Goal: Navigation & Orientation: Find specific page/section

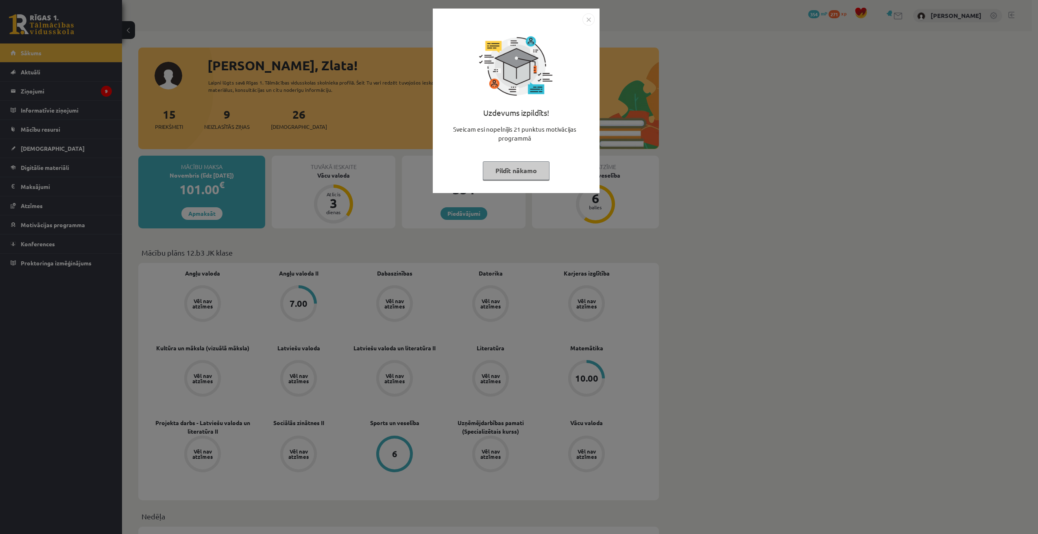
click at [595, 24] on div "Uzdevums izpildīts! Sveicam esi nopelnījis 21 punktus motivācijas programmā Pil…" at bounding box center [516, 101] width 167 height 185
click at [595, 22] on div "Uzdevums izpildīts! Sveicam esi nopelnījis 21 punktus motivācijas programmā Pil…" at bounding box center [516, 101] width 167 height 185
click at [590, 16] on img "Close" at bounding box center [588, 19] width 12 height 12
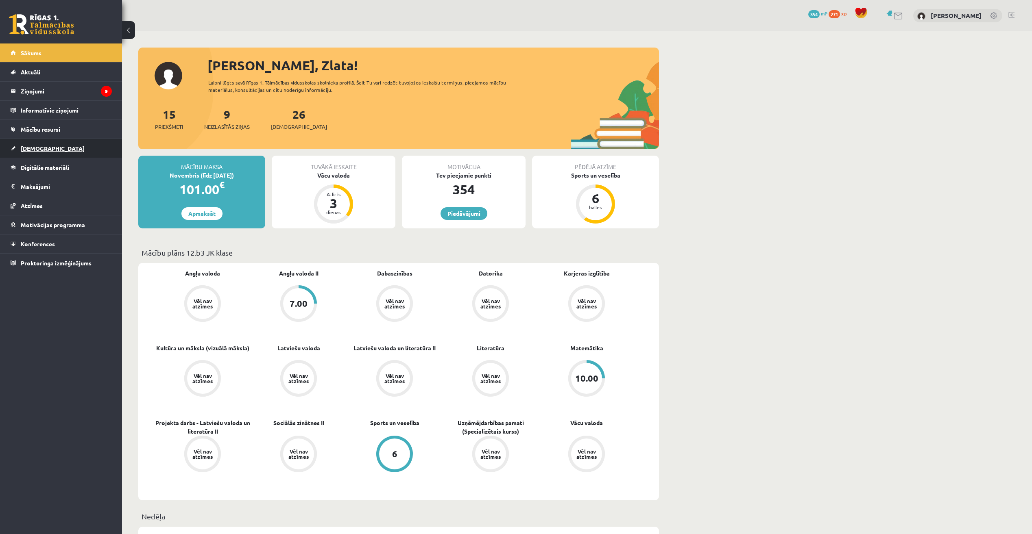
click at [36, 142] on link "[DEMOGRAPHIC_DATA]" at bounding box center [61, 148] width 101 height 19
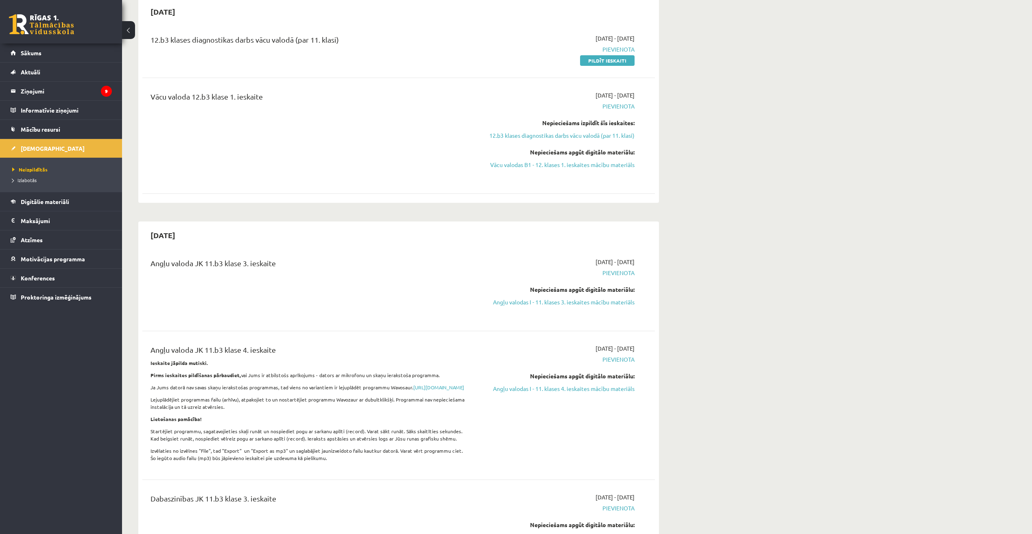
scroll to position [203, 0]
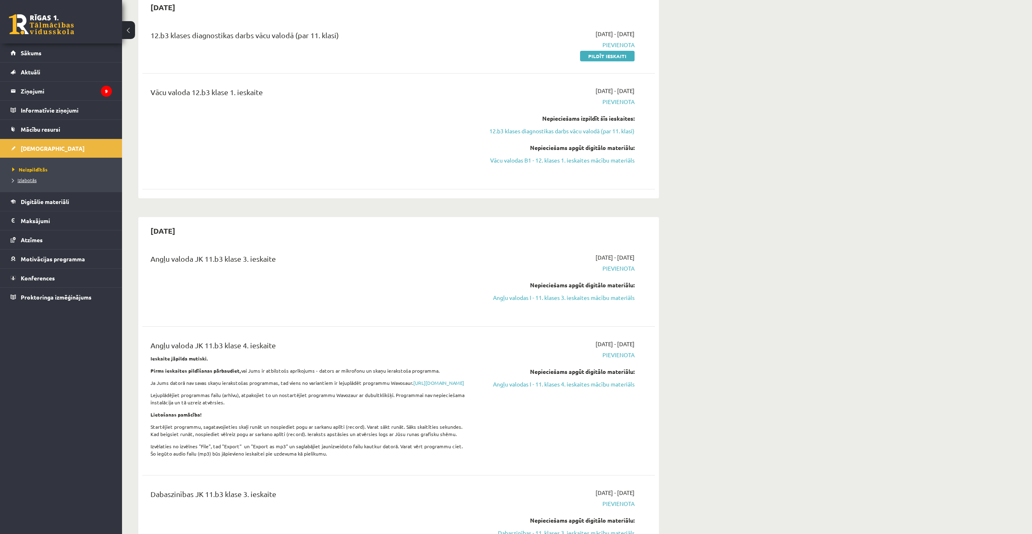
click at [34, 182] on span "Izlabotās" at bounding box center [24, 180] width 24 height 7
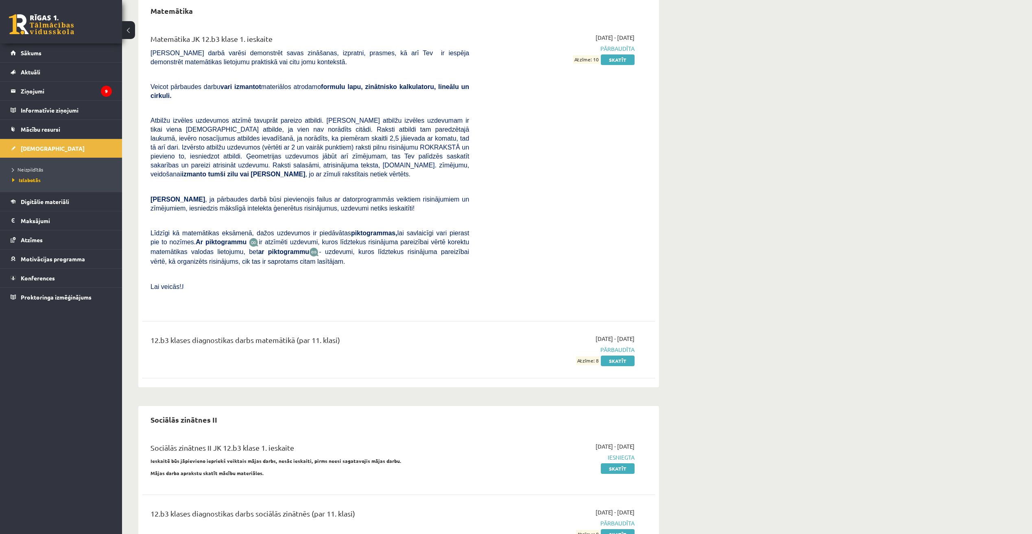
scroll to position [170, 0]
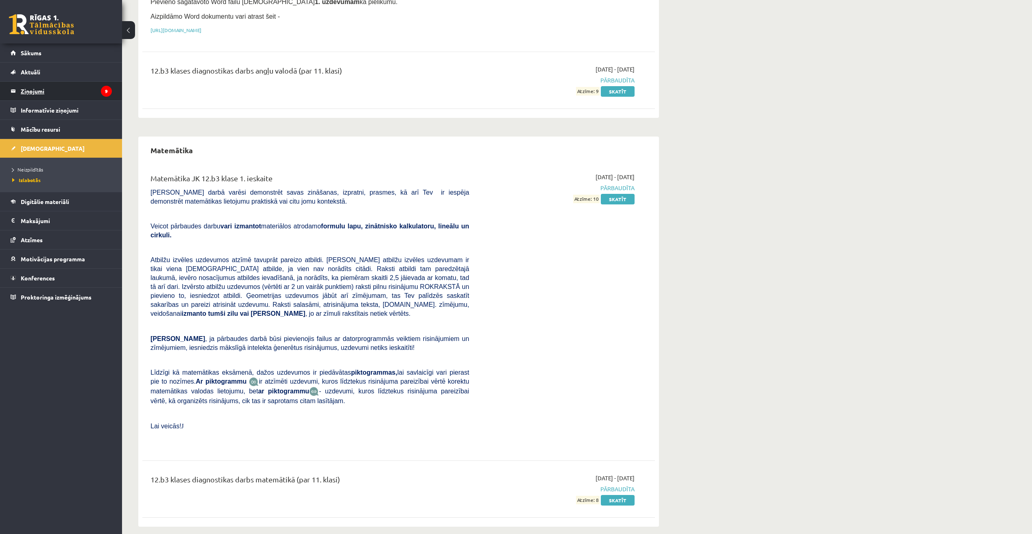
click at [36, 86] on legend "Ziņojumi 9" at bounding box center [66, 91] width 91 height 19
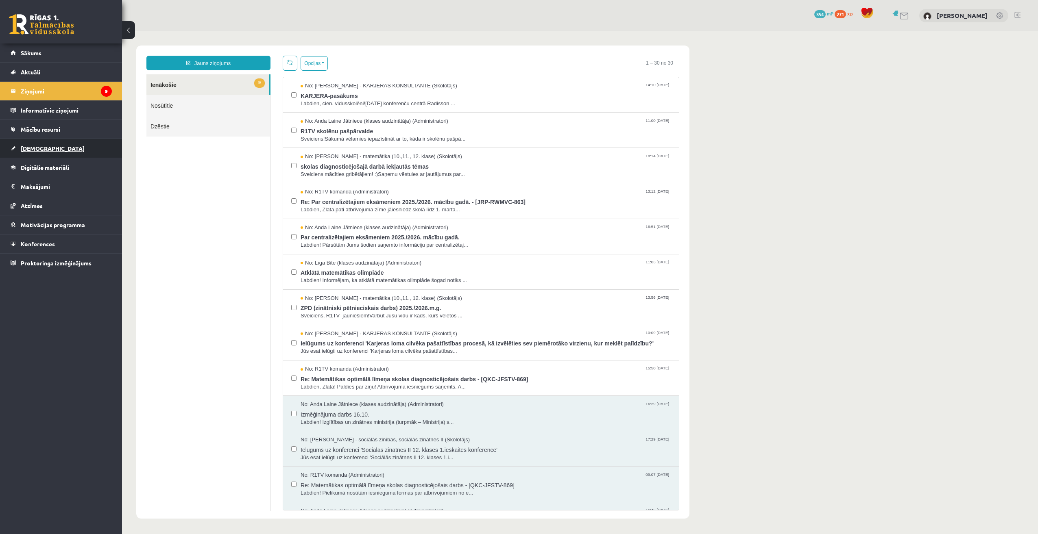
click at [31, 151] on span "[DEMOGRAPHIC_DATA]" at bounding box center [53, 148] width 64 height 7
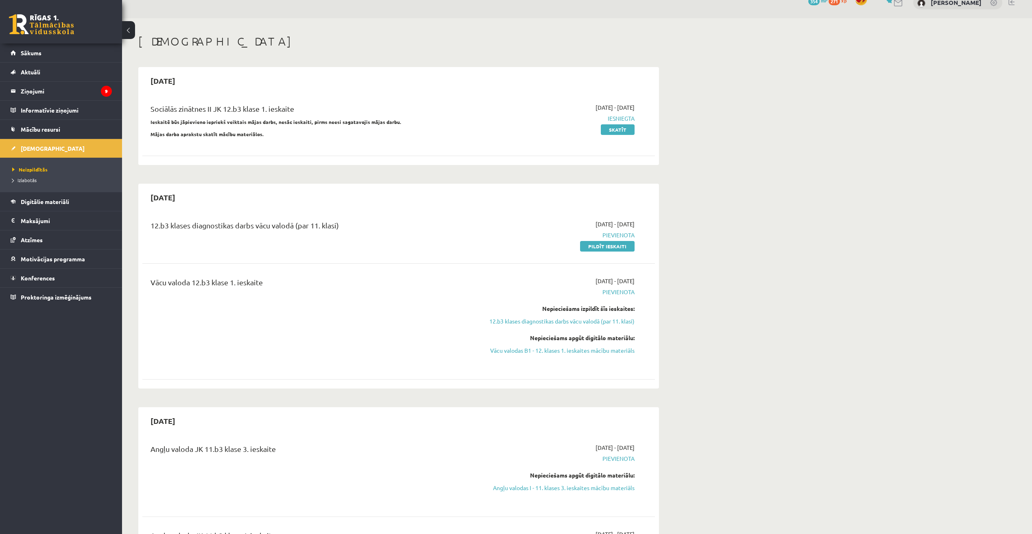
scroll to position [41, 0]
